Goal: Task Accomplishment & Management: Manage account settings

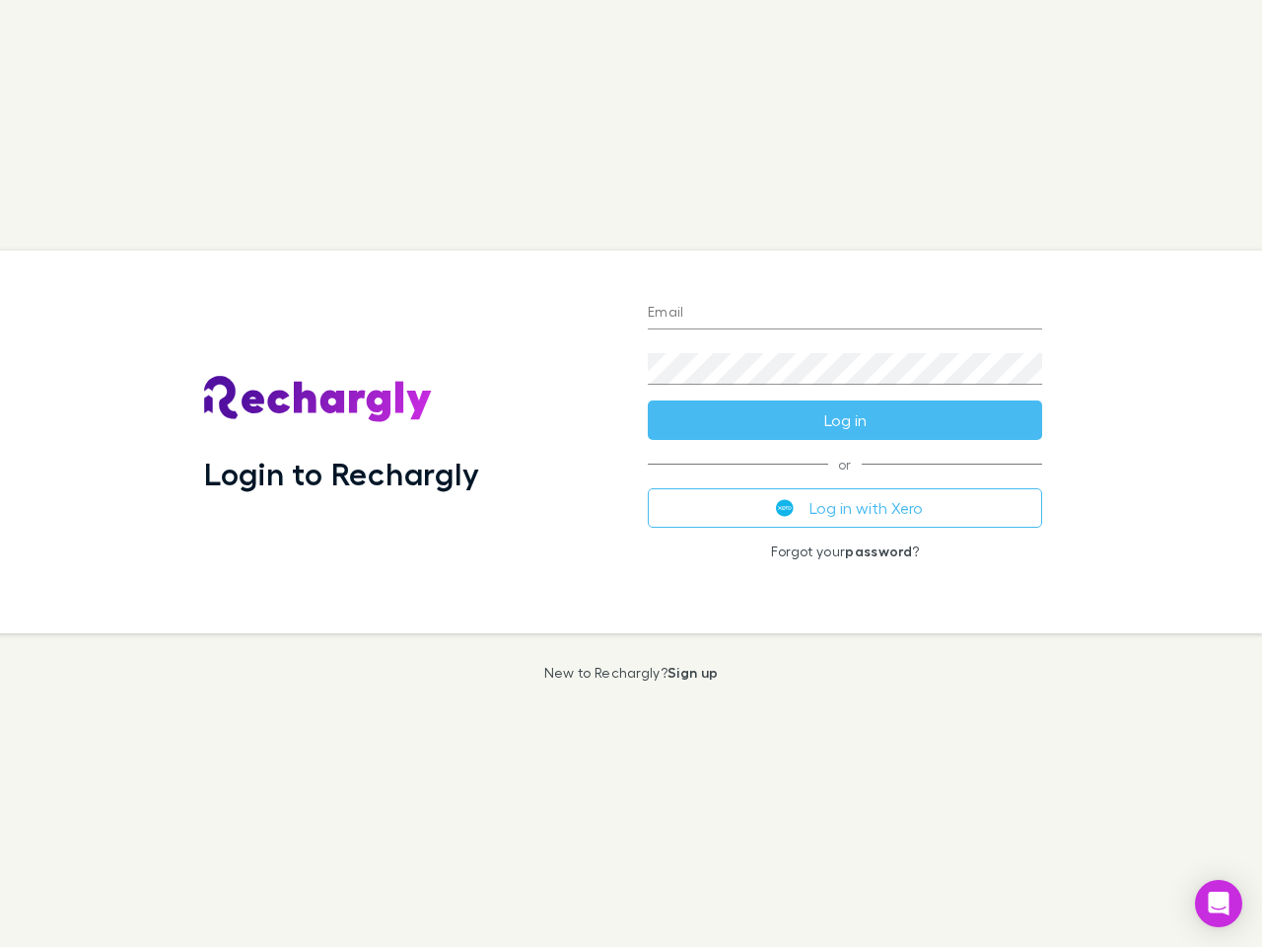
click at [631, 473] on div "Login to Rechargly" at bounding box center [410, 442] width 444 height 383
click at [845, 314] on input "Email" at bounding box center [845, 314] width 395 height 32
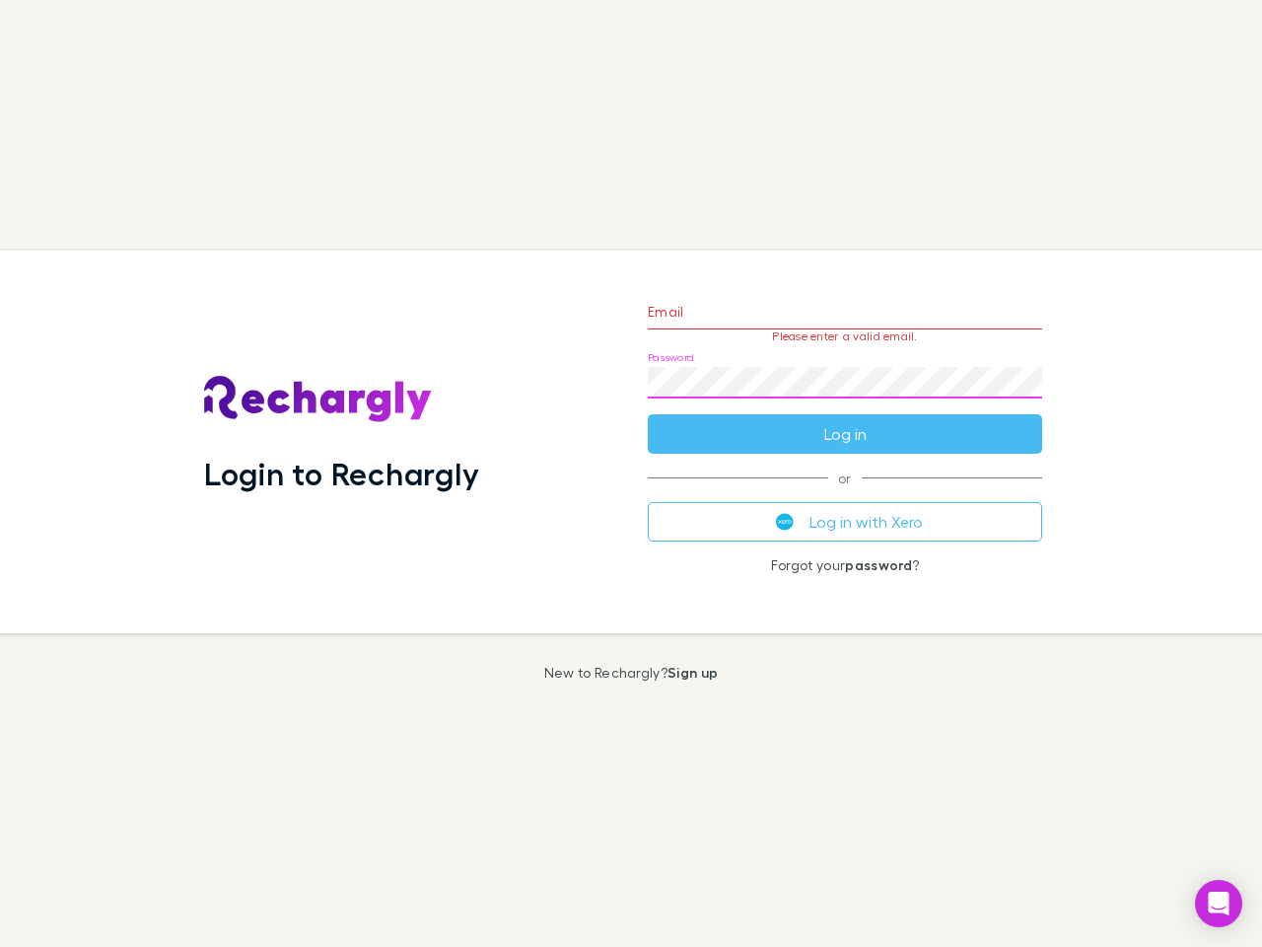
click at [845, 420] on form "Email Please enter a valid email. Password Log in" at bounding box center [845, 368] width 395 height 172
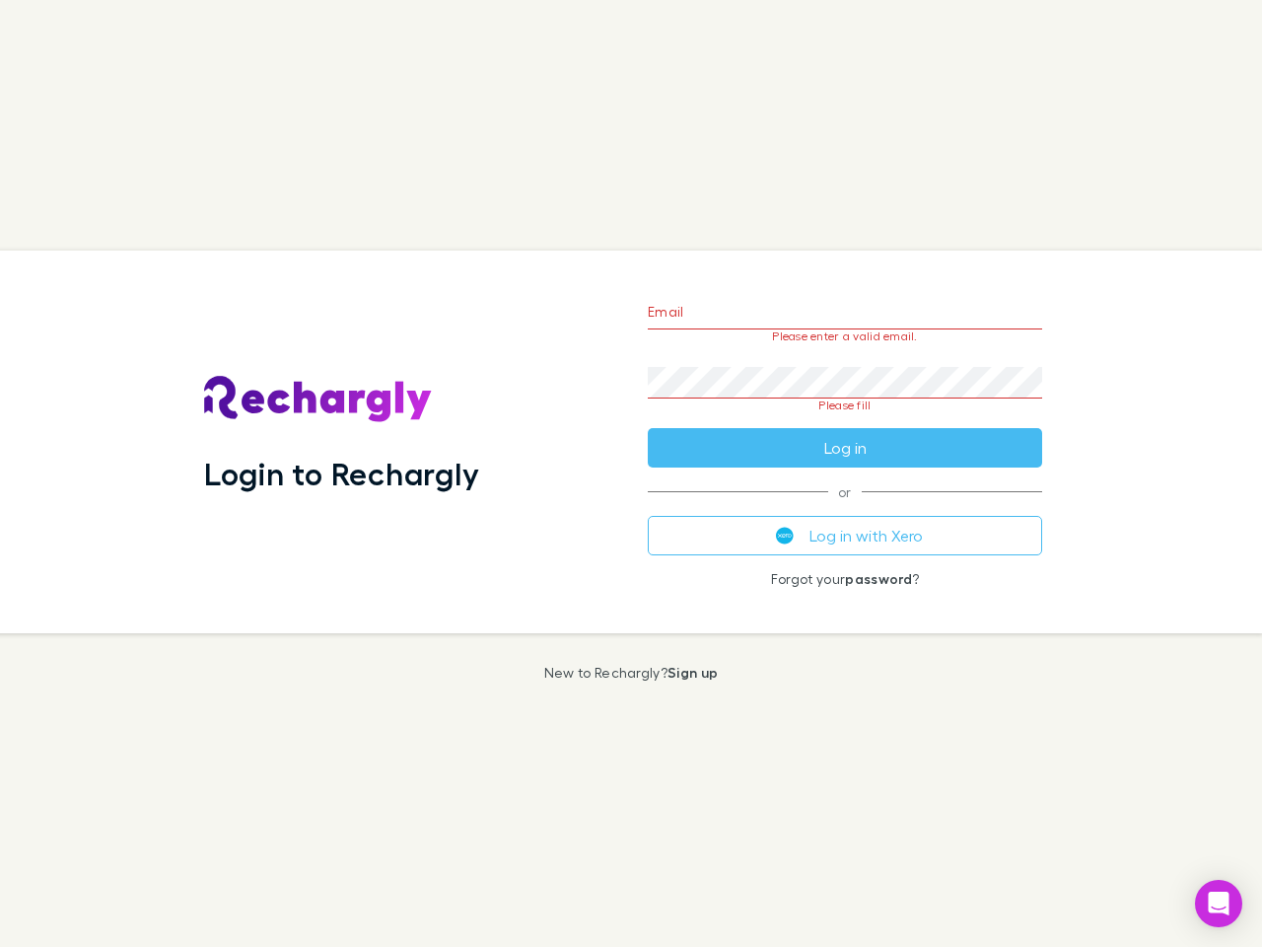
click at [845, 508] on div "Email Please enter a valid email. Password Please fill Log in or Log in with Xe…" at bounding box center [845, 442] width 426 height 383
click at [1219, 903] on icon "Open Intercom Messenger" at bounding box center [1219, 904] width 21 height 24
